Goal: Task Accomplishment & Management: Complete application form

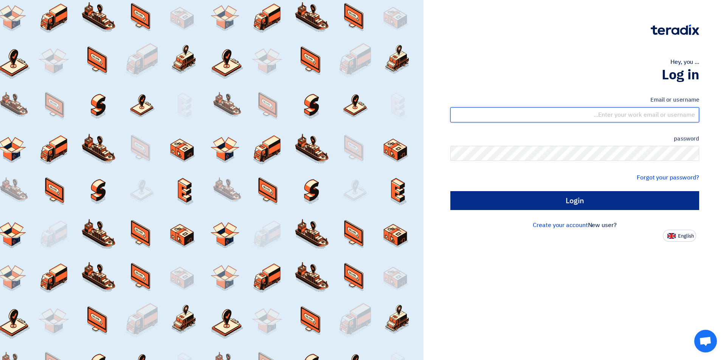
type input "[EMAIL_ADDRESS][DOMAIN_NAME]"
click at [539, 200] on input "Login" at bounding box center [574, 200] width 249 height 19
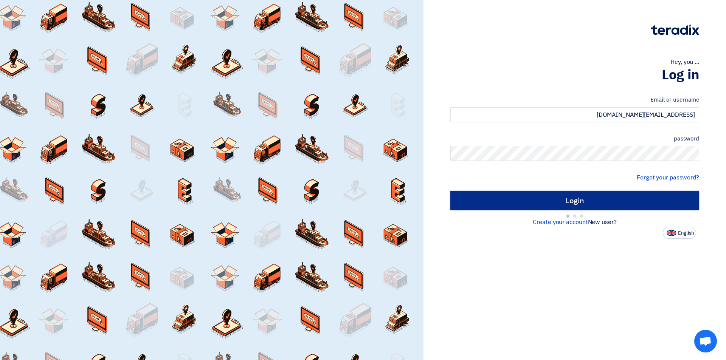
type input "Sign in"
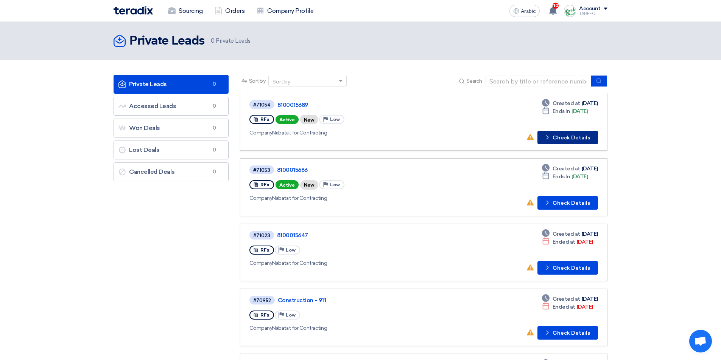
click at [568, 139] on font "Check Details" at bounding box center [570, 138] width 37 height 6
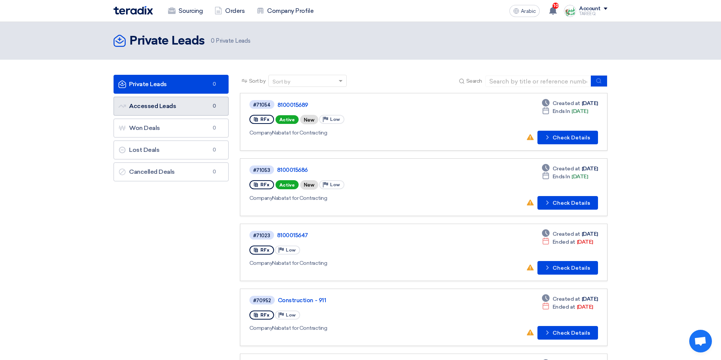
click at [185, 109] on link "Accessed Leads Accessed Leads 0" at bounding box center [170, 106] width 115 height 19
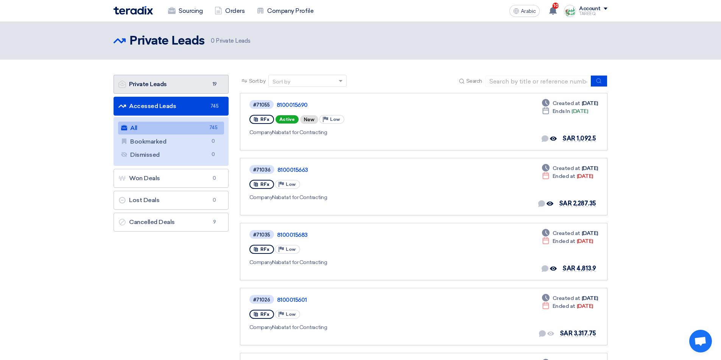
click at [183, 81] on link "Private Leads Private Leads 19" at bounding box center [170, 84] width 115 height 19
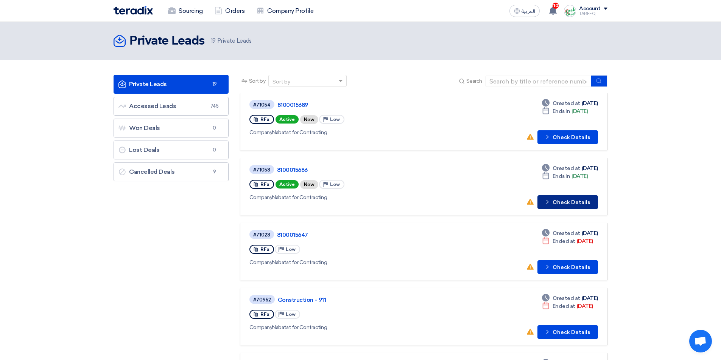
click at [567, 203] on button "Check details Check Details" at bounding box center [567, 203] width 61 height 14
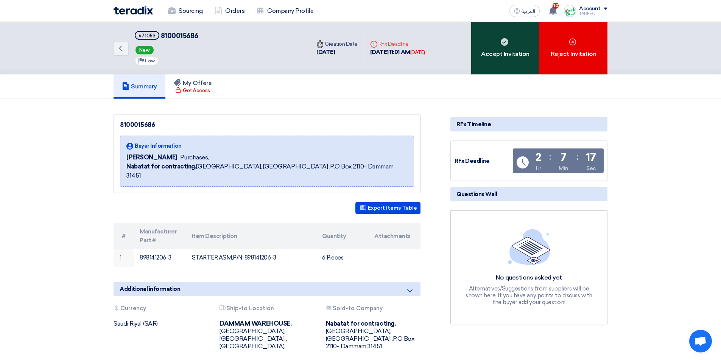
click at [514, 59] on div "Accept Invitation" at bounding box center [505, 48] width 68 height 53
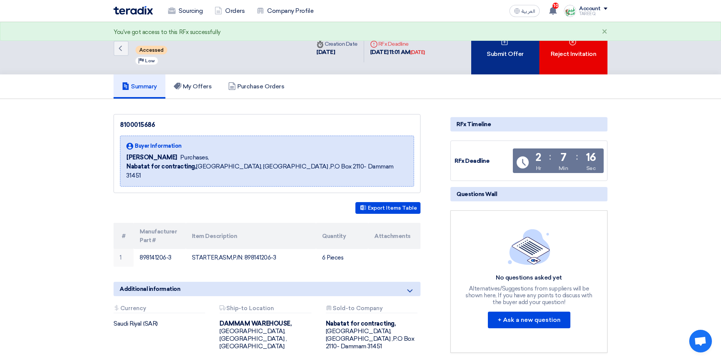
click at [507, 57] on div "Submit Offer" at bounding box center [505, 48] width 68 height 53
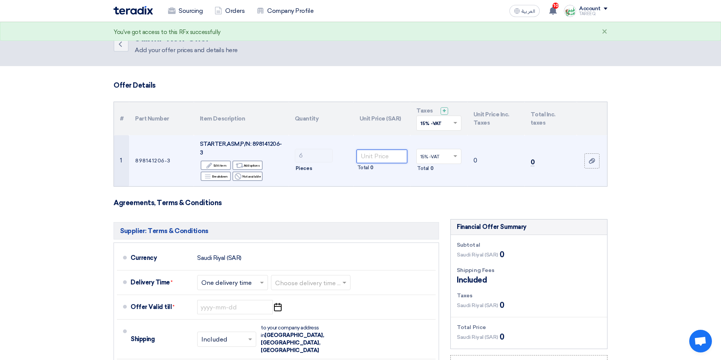
click at [378, 160] on input "number" at bounding box center [381, 157] width 51 height 14
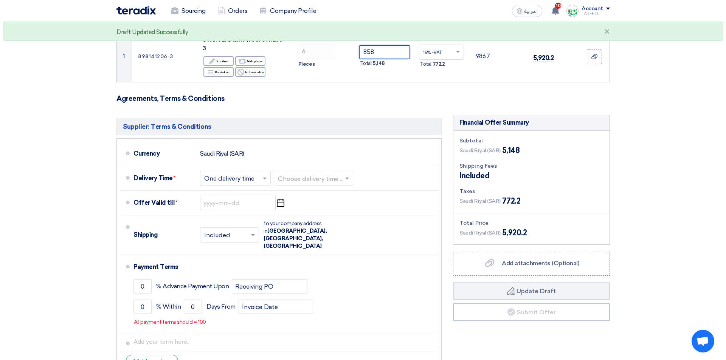
scroll to position [113, 0]
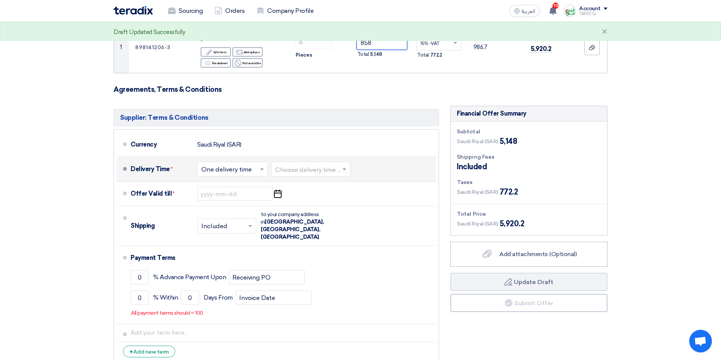
type input "858"
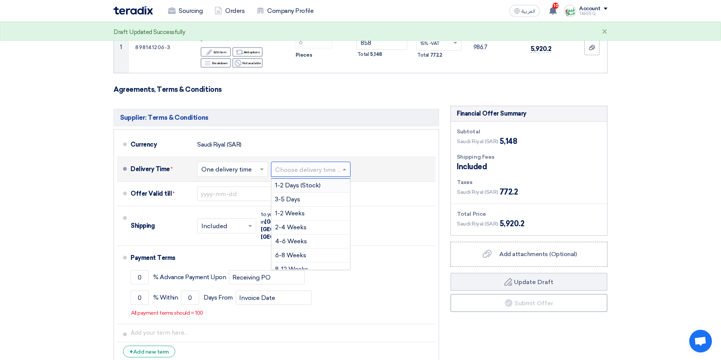
click at [325, 169] on input "text" at bounding box center [311, 170] width 72 height 11
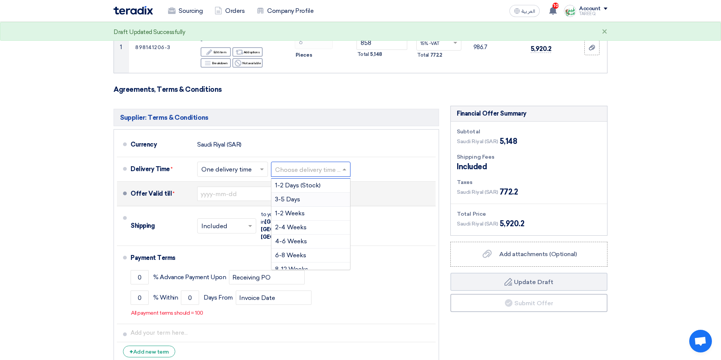
click at [304, 202] on div "3-5 Days" at bounding box center [310, 200] width 79 height 14
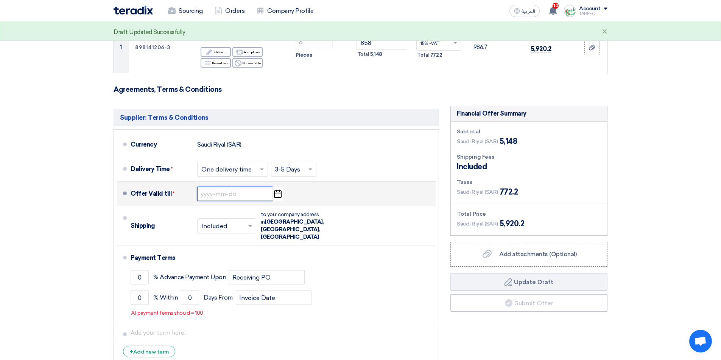
click at [208, 193] on input at bounding box center [235, 194] width 76 height 14
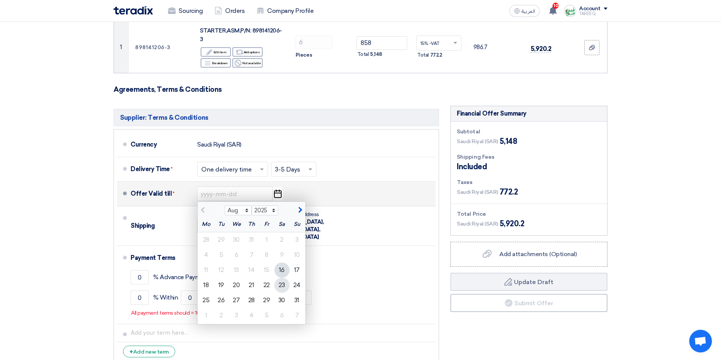
click at [280, 286] on div "23" at bounding box center [281, 285] width 15 height 15
type input "8/23/2025"
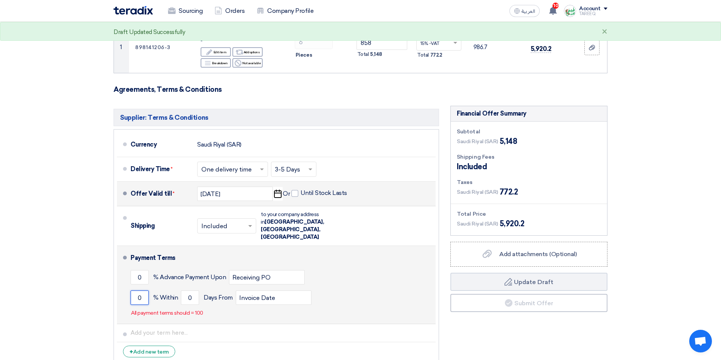
click at [134, 291] on input "0" at bounding box center [139, 298] width 18 height 14
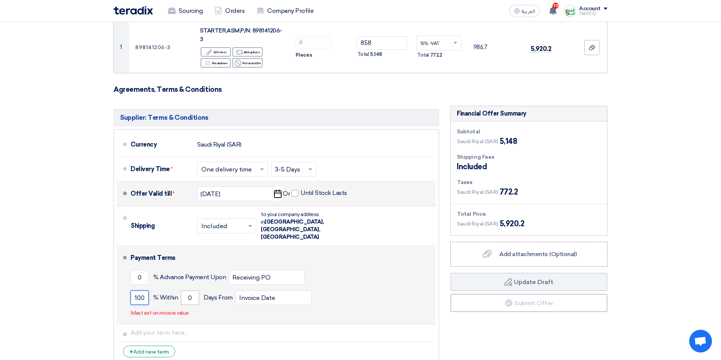
type input "100"
click at [184, 291] on input "0" at bounding box center [190, 298] width 18 height 14
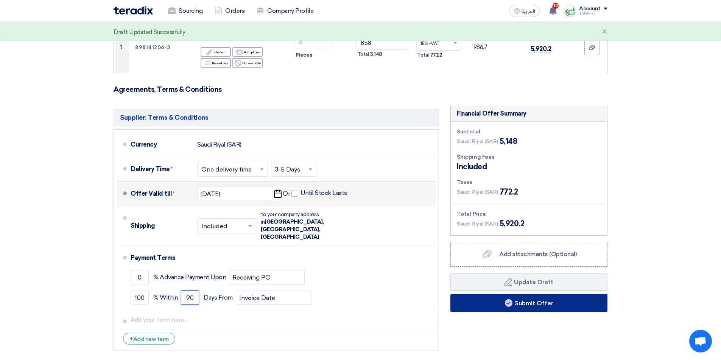
type input "90"
click at [486, 304] on button "Submit Offer" at bounding box center [528, 303] width 157 height 18
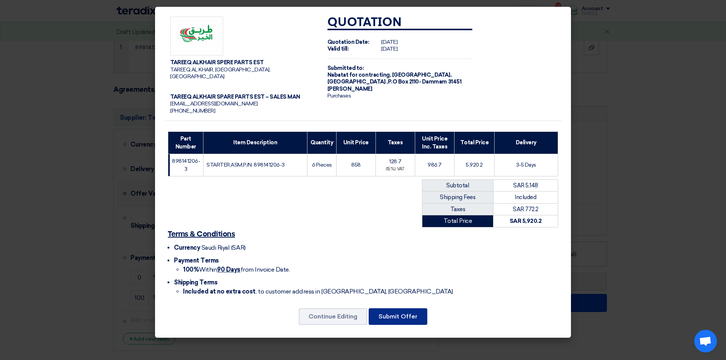
click at [391, 313] on button "Submit Offer" at bounding box center [398, 317] width 59 height 17
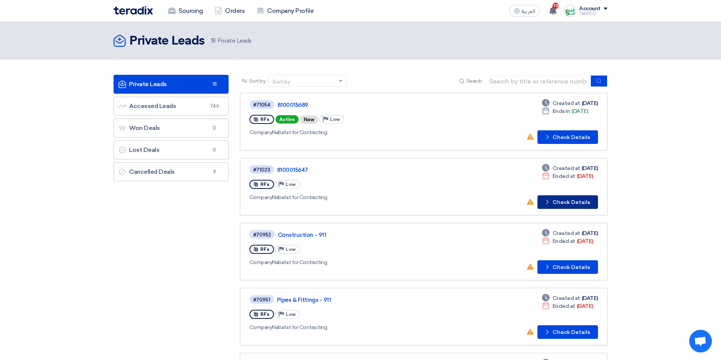
click at [567, 205] on button "Check details Check Details" at bounding box center [567, 203] width 61 height 14
click at [578, 132] on button "Check details Check Details" at bounding box center [567, 137] width 61 height 14
click at [564, 202] on button "Check details Check Details" at bounding box center [567, 203] width 61 height 14
click at [570, 204] on button "Check details Check Details" at bounding box center [567, 203] width 61 height 14
